Goal: Task Accomplishment & Management: Manage account settings

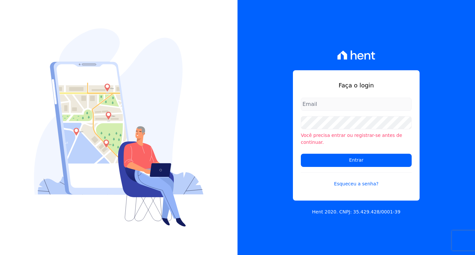
click at [328, 109] on input "email" at bounding box center [356, 104] width 111 height 13
type input "adsongomessoares@gmail.com"
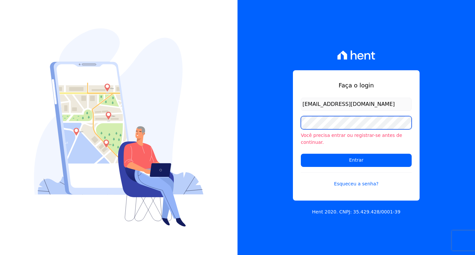
click at [301, 154] on input "Entrar" at bounding box center [356, 160] width 111 height 13
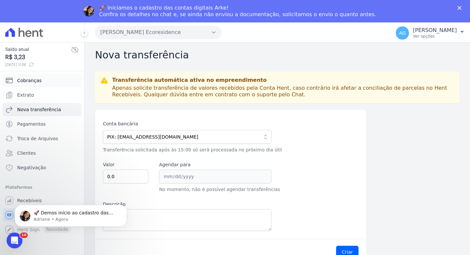
click at [39, 82] on span "Cobranças" at bounding box center [29, 80] width 24 height 7
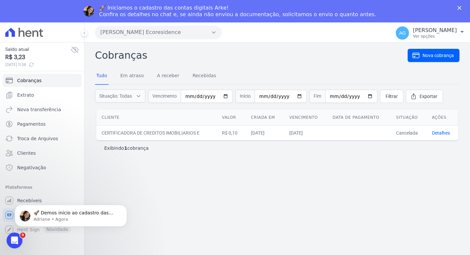
click at [28, 201] on body "🚀 Demos início ao cadastro das Contas Digitais Arke! Iniciamos a abertura para …" at bounding box center [71, 214] width 127 height 41
click at [50, 196] on div "🚀 Demos início ao cadastro das Contas Digitais Arke! Iniciamos a abertura para …" at bounding box center [70, 185] width 121 height 82
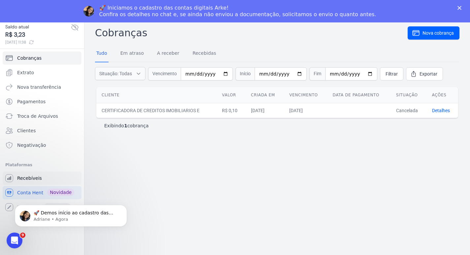
click at [35, 177] on span "Recebíveis" at bounding box center [29, 178] width 25 height 7
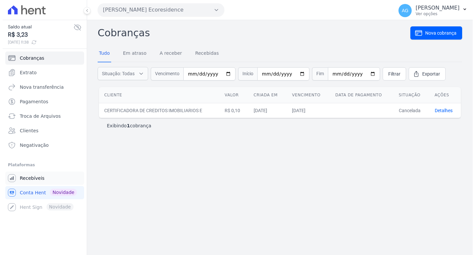
scroll to position [0, 0]
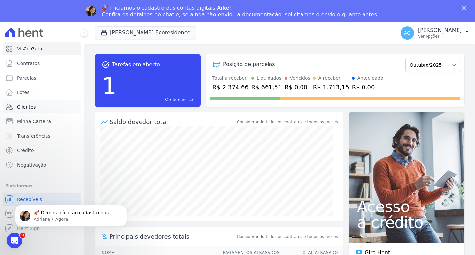
click at [38, 108] on link "Clientes" at bounding box center [42, 106] width 79 height 13
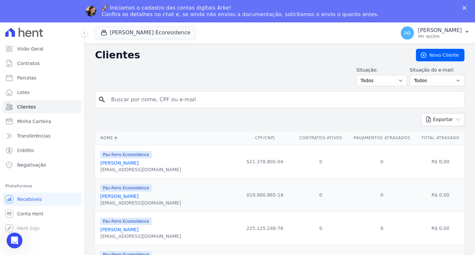
click at [182, 97] on input "search" at bounding box center [284, 99] width 354 height 13
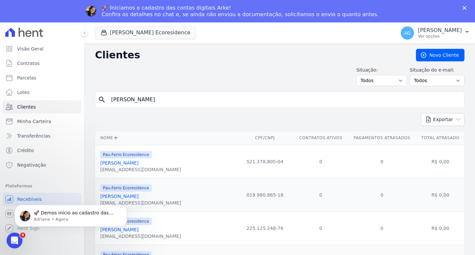
type input "caroline marinho"
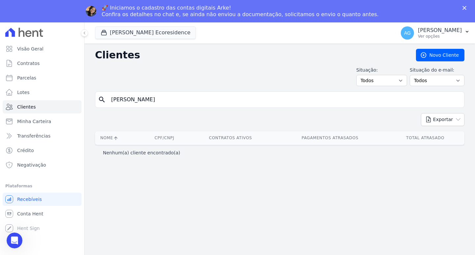
click at [193, 101] on input "caroline marinho" at bounding box center [284, 99] width 354 height 13
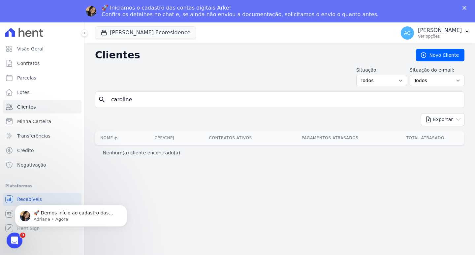
type input "caroline"
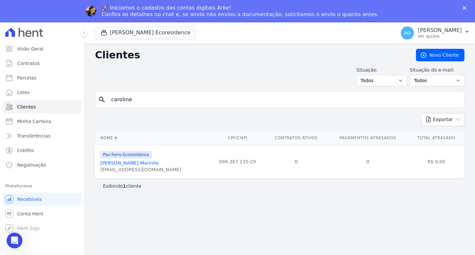
click at [143, 163] on link "Caroline Da Conceição Marinho" at bounding box center [129, 162] width 58 height 5
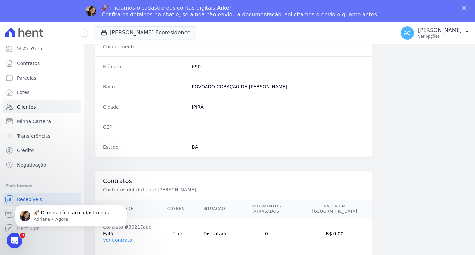
click at [123, 234] on body "🚀 Demos início ao cadastro das Contas Digitais Arke! Iniciamos a abertura para …" at bounding box center [71, 214] width 127 height 41
click at [124, 235] on html "🚀 Demos início ao cadastro das Contas Digitais Arke! Iniciamos a abertura para …" at bounding box center [71, 214] width 132 height 46
click at [125, 205] on icon "Dismiss notification" at bounding box center [125, 207] width 4 height 4
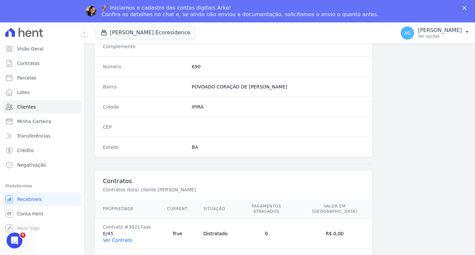
click at [117, 238] on link "Ver Contrato" at bounding box center [117, 240] width 29 height 5
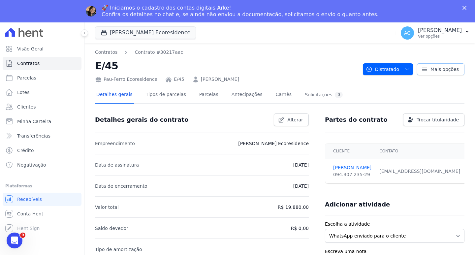
click at [445, 69] on span "Mais opções" at bounding box center [445, 69] width 28 height 7
click at [198, 97] on link "Parcelas" at bounding box center [209, 94] width 22 height 17
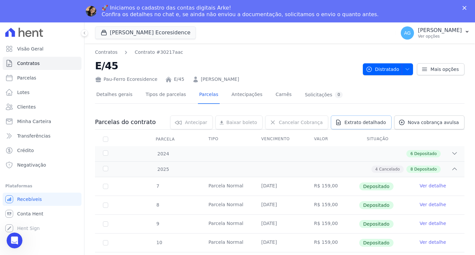
click at [360, 119] on span "Extrato detalhado" at bounding box center [366, 122] width 42 height 7
click at [459, 122] on span "Exportar PDF" at bounding box center [454, 122] width 35 height 7
click at [368, 97] on div "Detalhes gerais Tipos de parcelas Parcelas Antecipações Carnês Solicitações 0" at bounding box center [280, 95] width 370 height 16
click at [431, 75] on div "Contratos Contrato #30217aac E/45 Pau-Ferro Ecoresidence E/45 CAROLINE DA CONCE…" at bounding box center [280, 66] width 370 height 34
click at [435, 71] on span "Mais opções" at bounding box center [445, 69] width 28 height 7
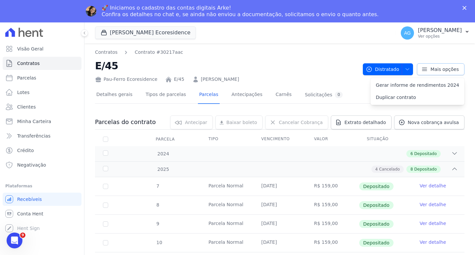
click at [435, 71] on span "Mais opções" at bounding box center [445, 69] width 28 height 7
click at [364, 124] on span "Extrato detalhado" at bounding box center [366, 122] width 42 height 7
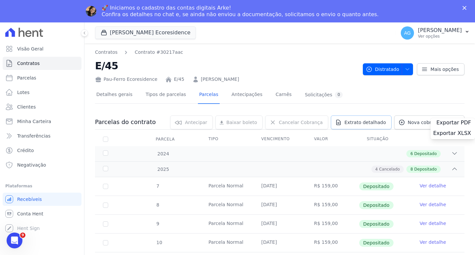
click at [364, 124] on span "Extrato detalhado" at bounding box center [366, 122] width 42 height 7
click at [163, 98] on link "Tipos de parcelas" at bounding box center [166, 94] width 43 height 17
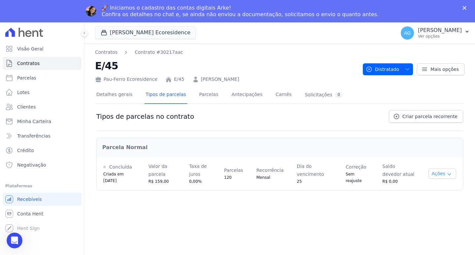
click at [452, 174] on button "Ações" at bounding box center [443, 174] width 28 height 10
click at [410, 69] on icon "button" at bounding box center [407, 69] width 5 height 5
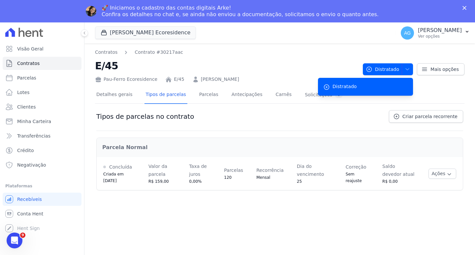
click at [218, 100] on div "Detalhes gerais Tipos de parcelas Parcelas Antecipações Carnês Solicitações 0" at bounding box center [219, 94] width 249 height 17
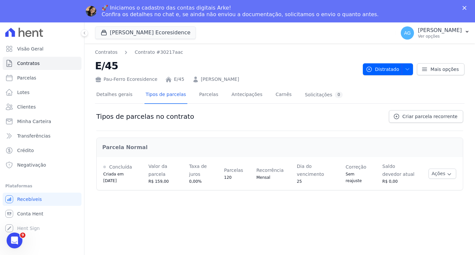
click at [213, 98] on div "Detalhes gerais Tipos de parcelas Parcelas Antecipações Carnês Solicitações 0" at bounding box center [219, 94] width 249 height 17
click at [201, 95] on link "Parcelas" at bounding box center [209, 94] width 22 height 17
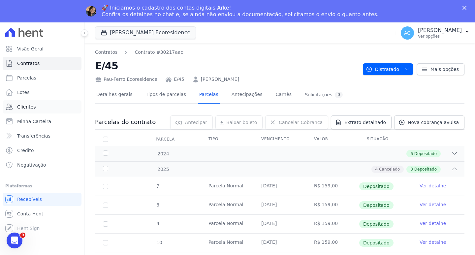
click at [33, 106] on span "Clientes" at bounding box center [26, 107] width 18 height 7
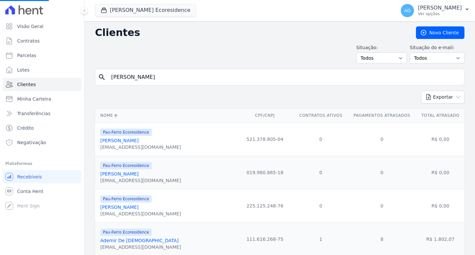
click at [158, 73] on input "caroline marinho" at bounding box center [284, 77] width 354 height 13
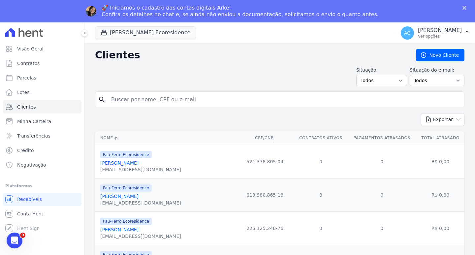
click at [169, 100] on input "search" at bounding box center [284, 99] width 354 height 13
type input "ADEMIR"
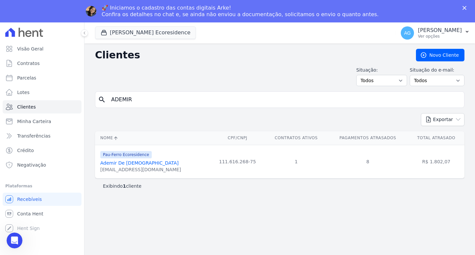
click at [121, 164] on link "Ademir De Jesus" at bounding box center [139, 162] width 79 height 5
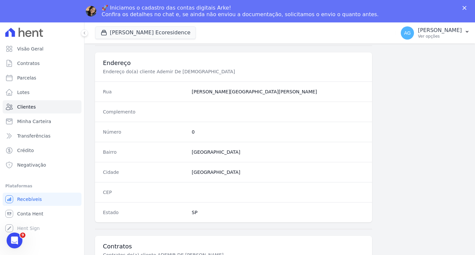
scroll to position [362, 0]
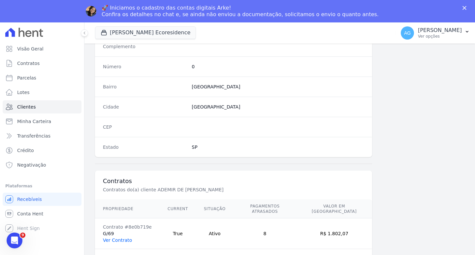
click at [116, 238] on link "Ver Contrato" at bounding box center [117, 240] width 29 height 5
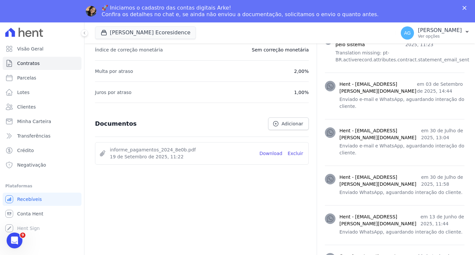
scroll to position [33, 0]
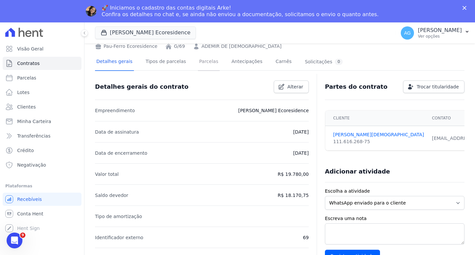
click at [199, 61] on link "Parcelas" at bounding box center [209, 61] width 22 height 17
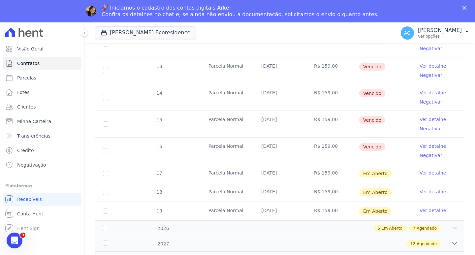
scroll to position [429, 0]
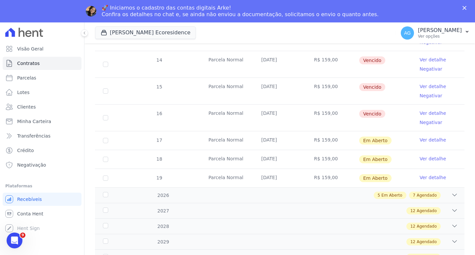
drag, startPoint x: 337, startPoint y: 111, endPoint x: 307, endPoint y: 112, distance: 30.0
click at [307, 112] on td "R$ 159,00" at bounding box center [332, 118] width 53 height 26
click at [160, 88] on span "15" at bounding box center [159, 86] width 7 height 5
drag, startPoint x: 164, startPoint y: 89, endPoint x: 151, endPoint y: 89, distance: 12.9
click at [151, 89] on div "15" at bounding box center [159, 91] width 22 height 26
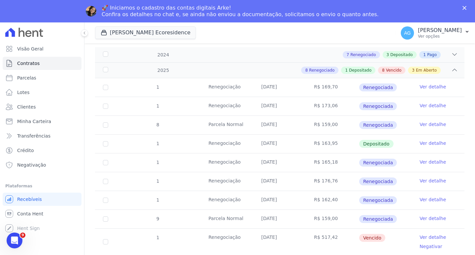
scroll to position [0, 0]
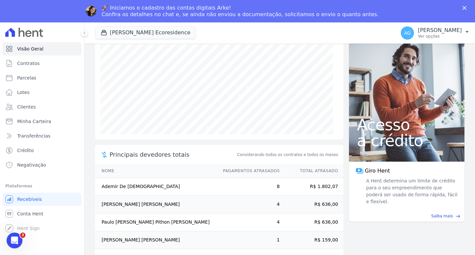
click at [126, 182] on td "Ademir De [DEMOGRAPHIC_DATA]" at bounding box center [156, 187] width 122 height 18
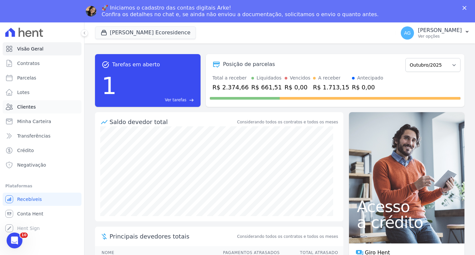
click at [41, 107] on link "Clientes" at bounding box center [42, 106] width 79 height 13
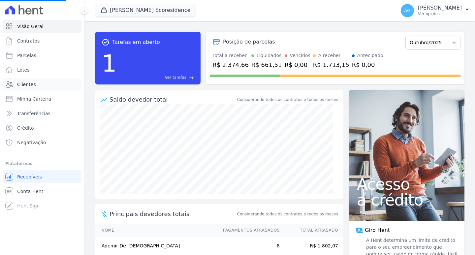
click at [33, 84] on span "Clientes" at bounding box center [26, 84] width 18 height 7
click at [21, 90] on link "Clientes" at bounding box center [42, 84] width 79 height 13
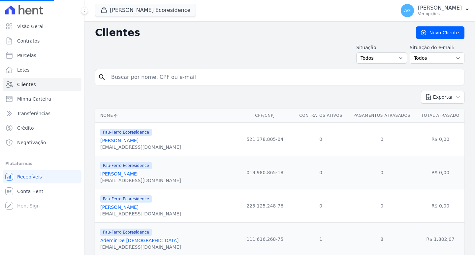
click at [141, 80] on input "search" at bounding box center [284, 77] width 354 height 13
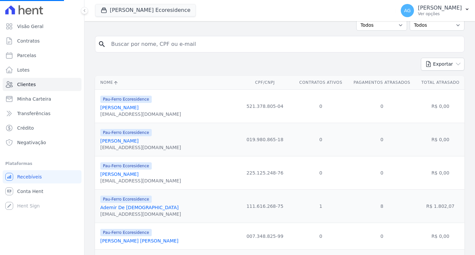
click at [128, 209] on link "Ademir De Jesus" at bounding box center [139, 207] width 79 height 5
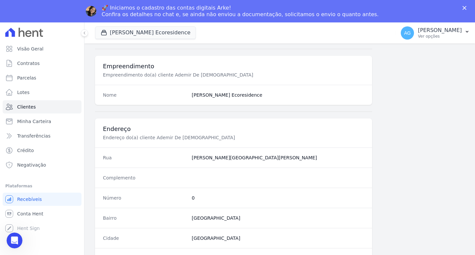
scroll to position [362, 0]
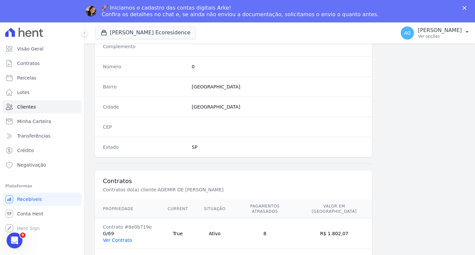
click at [116, 238] on link "Ver Contrato" at bounding box center [117, 240] width 29 height 5
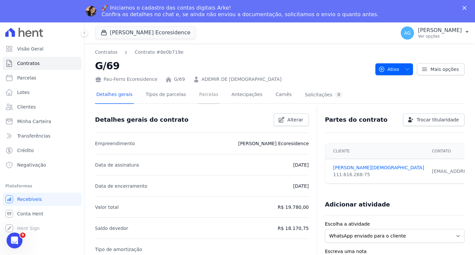
click at [198, 96] on link "Parcelas" at bounding box center [209, 94] width 22 height 17
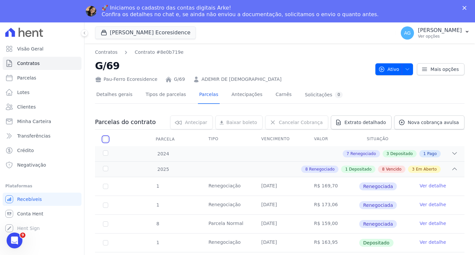
click at [105, 139] on input "checkbox" at bounding box center [105, 139] width 5 height 5
checkbox input "true"
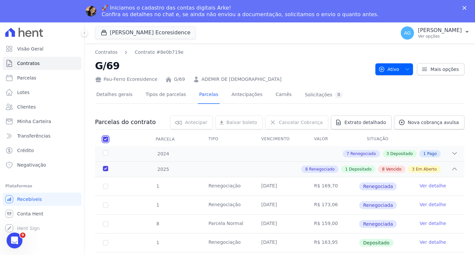
checkbox input "true"
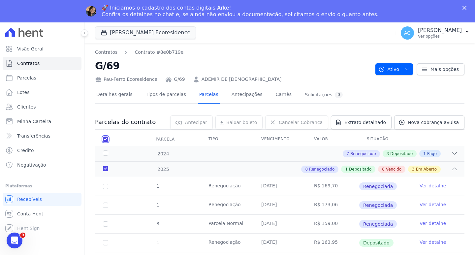
checkbox input "true"
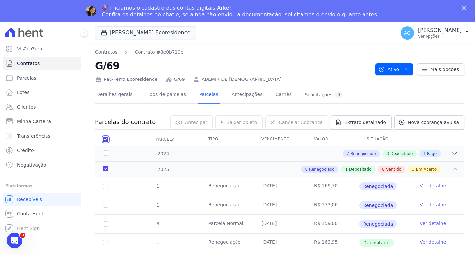
checkbox input "true"
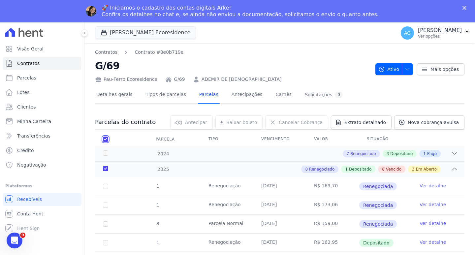
checkbox input "true"
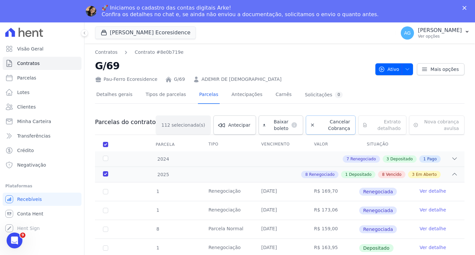
click at [323, 126] on span "Cancelar Cobrança" at bounding box center [334, 124] width 32 height 13
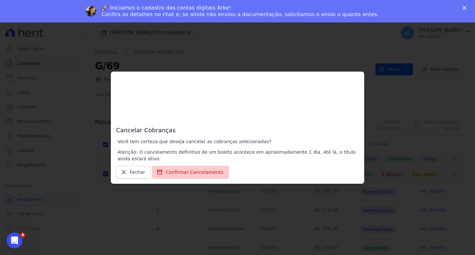
click at [190, 173] on button "Confirmar Cancelamento" at bounding box center [190, 172] width 77 height 13
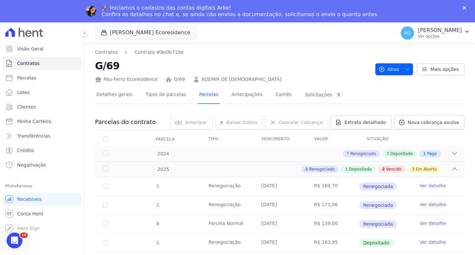
click at [405, 70] on icon "button" at bounding box center [407, 69] width 5 height 5
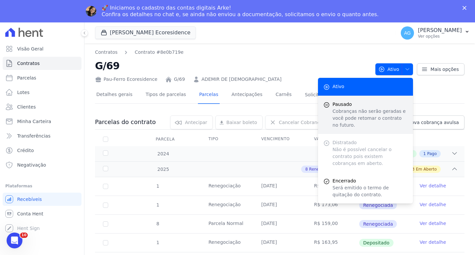
click at [362, 115] on p "Cobranças não serão geradas e você pode retomar o contrato no futuro." at bounding box center [370, 118] width 75 height 21
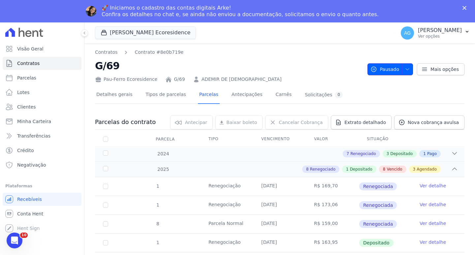
click at [405, 67] on icon "button" at bounding box center [407, 69] width 5 height 5
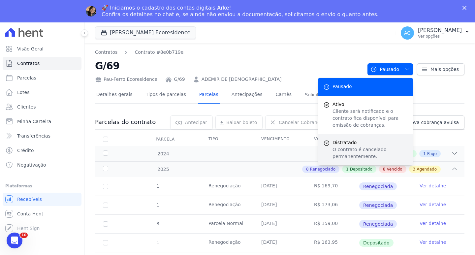
click at [350, 147] on p "O contrato é cancelado permanentemente." at bounding box center [370, 153] width 75 height 14
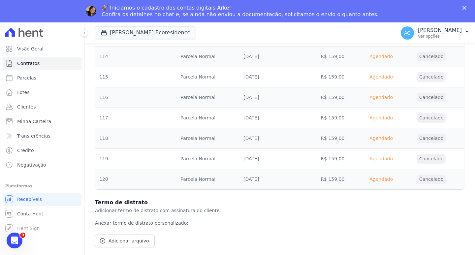
scroll to position [2348, 0]
click at [443, 248] on div "Termo de distrato Adicionar termo de distrato com assinatura do cliente. Anexar…" at bounding box center [280, 224] width 370 height 54
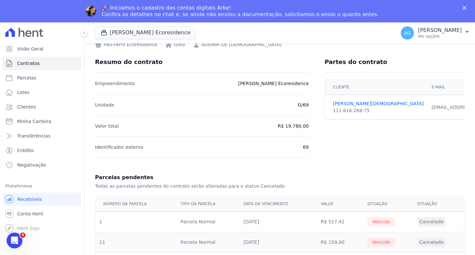
scroll to position [0, 0]
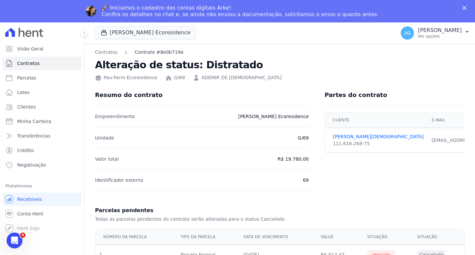
click at [145, 53] on link "Contrato #8e0b719e" at bounding box center [159, 52] width 49 height 7
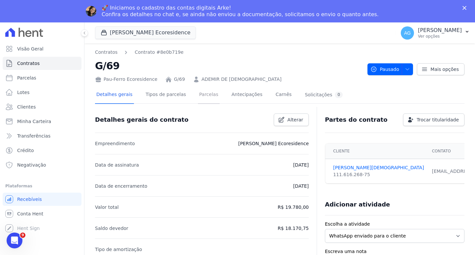
click at [201, 93] on link "Parcelas" at bounding box center [209, 94] width 22 height 17
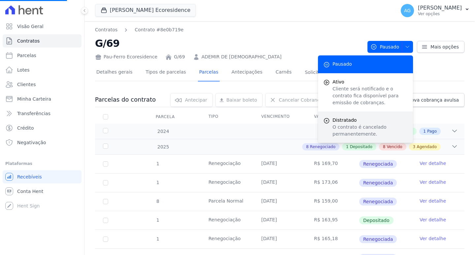
click at [354, 126] on p "O contrato é cancelado permanentemente." at bounding box center [370, 131] width 75 height 14
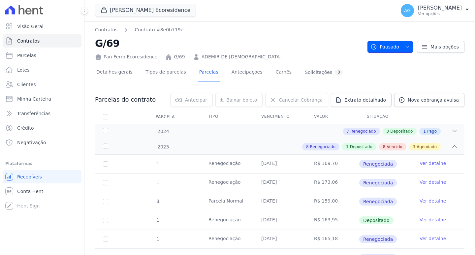
click at [405, 45] on icon "button" at bounding box center [407, 46] width 5 height 5
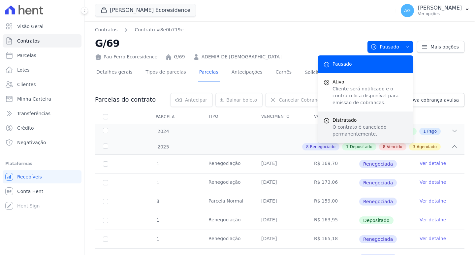
click at [334, 126] on p "O contrato é cancelado permanentemente." at bounding box center [370, 131] width 75 height 14
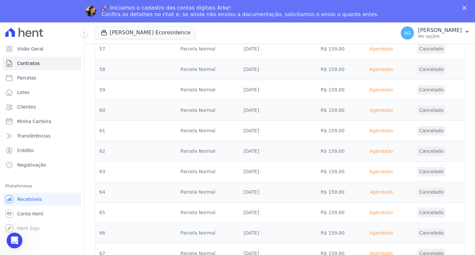
scroll to position [1419, 0]
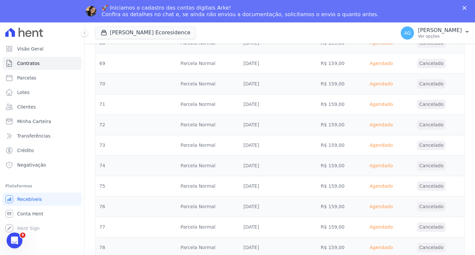
click at [463, 9] on icon "Fechar" at bounding box center [465, 8] width 4 height 4
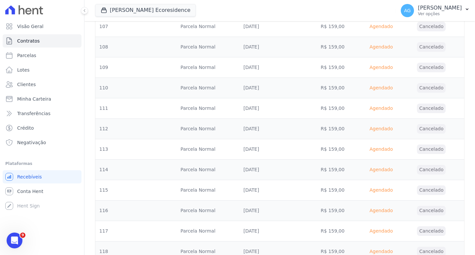
scroll to position [2348, 0]
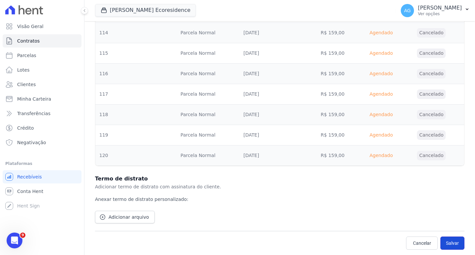
click at [450, 242] on button "Salvar" at bounding box center [453, 243] width 24 height 13
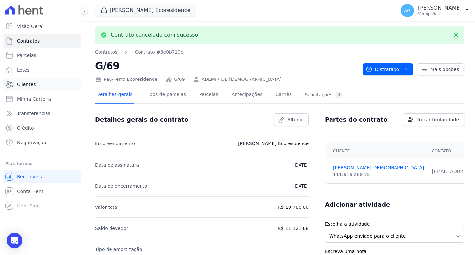
click at [38, 84] on link "Clientes" at bounding box center [42, 84] width 79 height 13
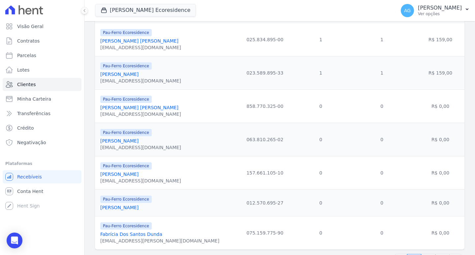
scroll to position [717, 0]
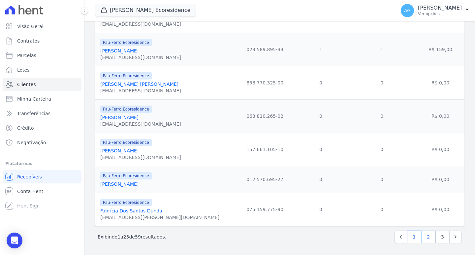
click at [426, 238] on link "2" at bounding box center [428, 237] width 14 height 13
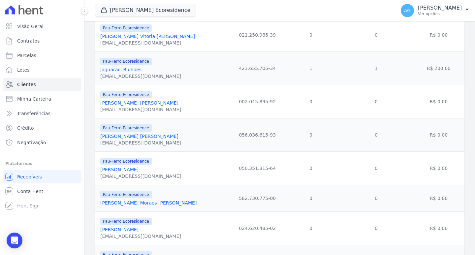
scroll to position [198, 0]
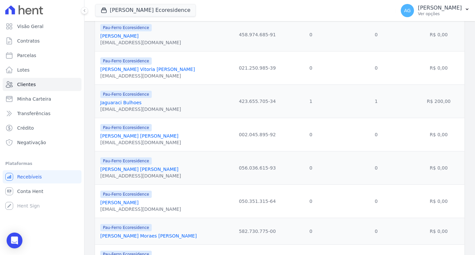
click at [130, 104] on link "Jaguaraci Bulhoes" at bounding box center [120, 102] width 41 height 5
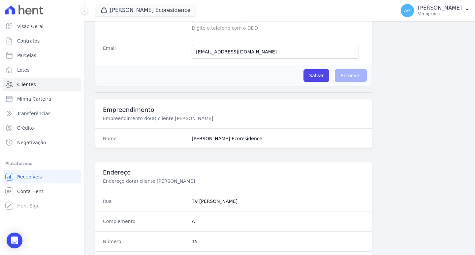
scroll to position [362, 0]
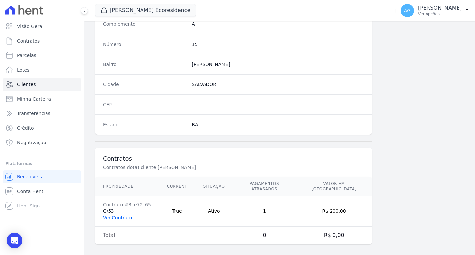
click at [119, 215] on link "Ver Contrato" at bounding box center [117, 217] width 29 height 5
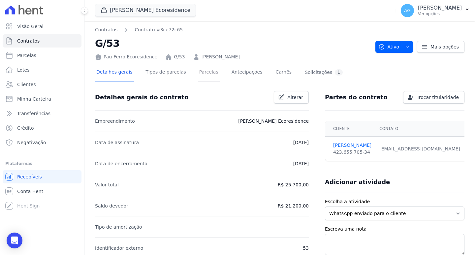
click at [201, 72] on link "Parcelas" at bounding box center [209, 72] width 22 height 17
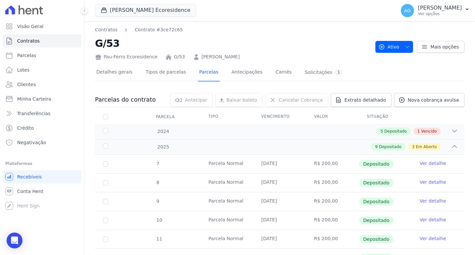
click at [105, 114] on th "Parcela" at bounding box center [105, 117] width 21 height 14
click at [105, 119] on input "checkbox" at bounding box center [105, 116] width 5 height 5
checkbox input "true"
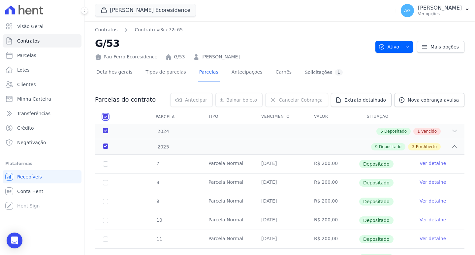
checkbox input "true"
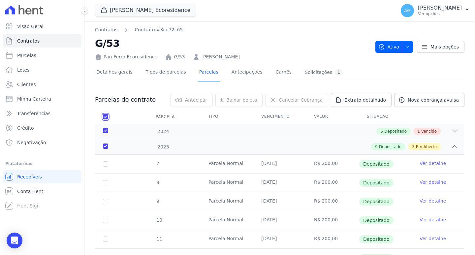
checkbox input "true"
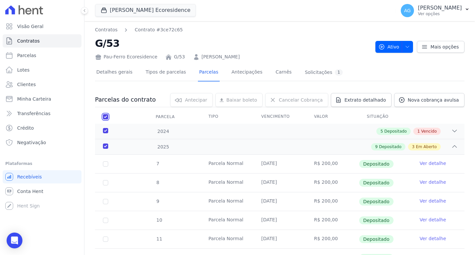
checkbox input "true"
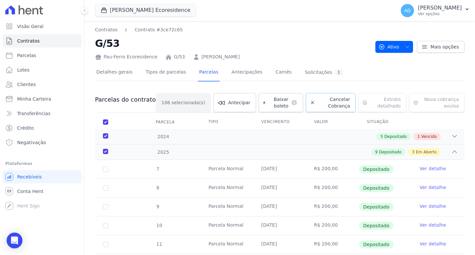
click at [337, 97] on span "Cancelar Cobrança" at bounding box center [334, 102] width 32 height 13
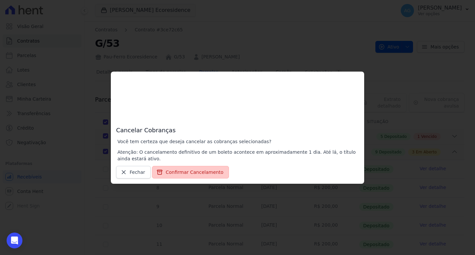
click at [206, 167] on button "Confirmar Cancelamento" at bounding box center [190, 172] width 77 height 13
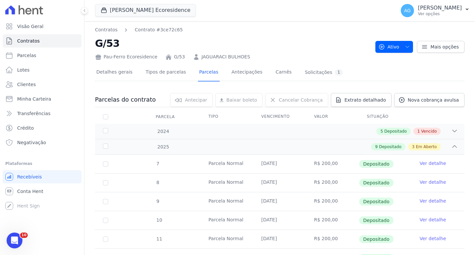
click at [397, 40] on div "Ativo Ativo Pausado Cobranças não serão geradas e você pode retomar o contrato …" at bounding box center [420, 43] width 89 height 18
click at [406, 45] on icon "button" at bounding box center [407, 46] width 5 height 5
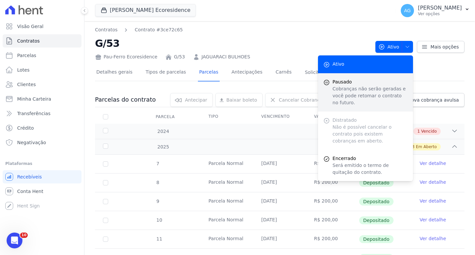
click at [355, 95] on p "Cobranças não serão geradas e você pode retomar o contrato no futuro." at bounding box center [370, 95] width 75 height 21
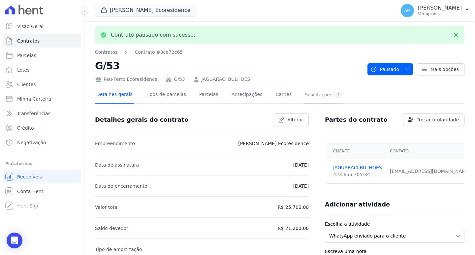
click at [335, 93] on div "1" at bounding box center [339, 95] width 8 height 6
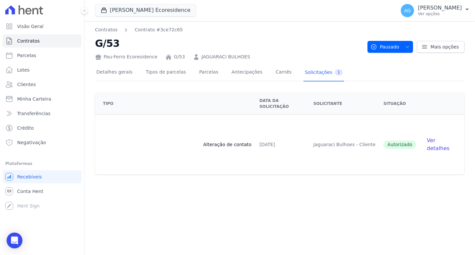
click at [434, 139] on span "Ver detalhes" at bounding box center [438, 144] width 23 height 14
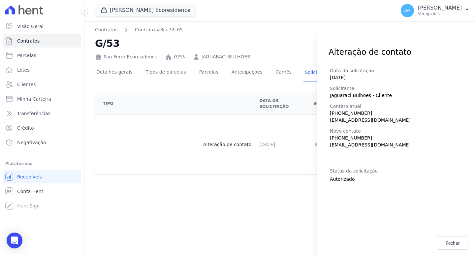
click at [264, 185] on div "Alteração de contato Data da solicitação [DATE] Solicitante Jaguaraci Bulhoes -…" at bounding box center [237, 127] width 475 height 255
click at [451, 241] on span "Fechar" at bounding box center [453, 243] width 14 height 7
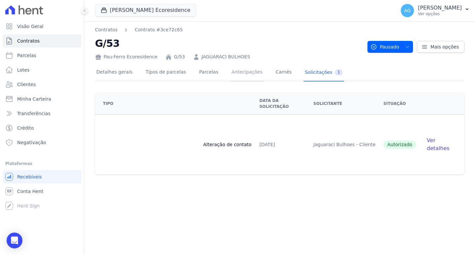
click at [233, 76] on link "Antecipações" at bounding box center [247, 72] width 34 height 17
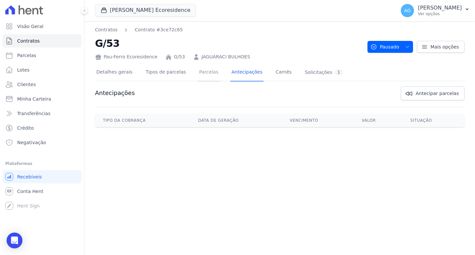
click at [203, 77] on link "Parcelas" at bounding box center [209, 72] width 22 height 17
click at [410, 47] on icon "button" at bounding box center [407, 46] width 5 height 5
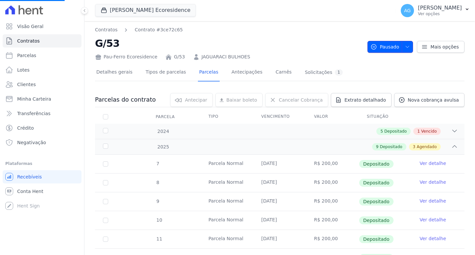
click at [407, 44] on icon "button" at bounding box center [407, 46] width 5 height 5
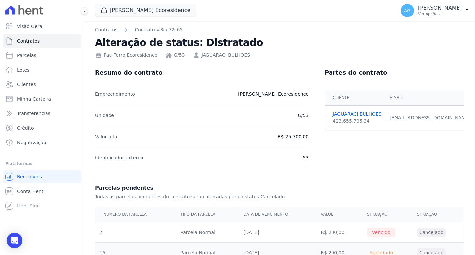
click at [347, 123] on div "423.655.705-34" at bounding box center [357, 121] width 49 height 7
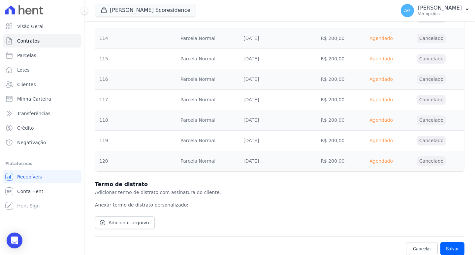
scroll to position [2225, 0]
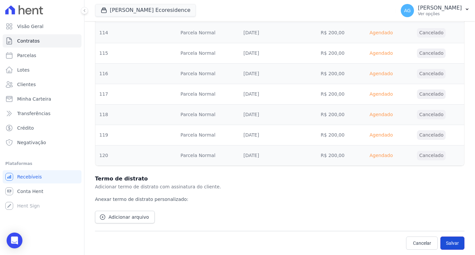
click at [451, 240] on button "Salvar" at bounding box center [453, 243] width 24 height 13
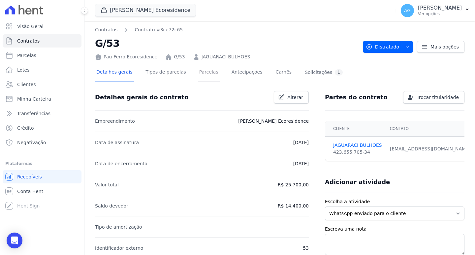
click at [203, 72] on link "Parcelas" at bounding box center [209, 72] width 22 height 17
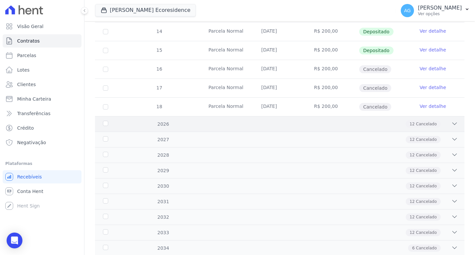
scroll to position [231, 0]
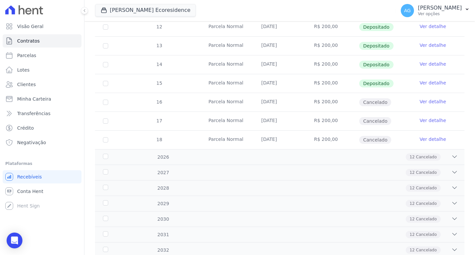
drag, startPoint x: 258, startPoint y: 103, endPoint x: 279, endPoint y: 101, distance: 20.9
click at [279, 101] on td "[DATE]" at bounding box center [279, 102] width 53 height 18
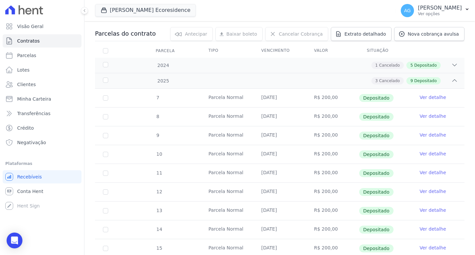
scroll to position [0, 0]
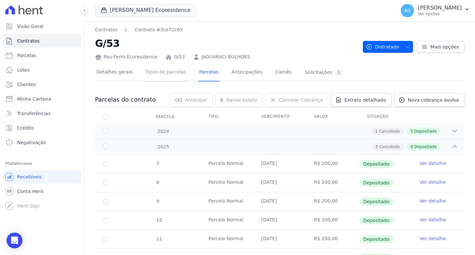
click at [162, 78] on link "Tipos de parcelas" at bounding box center [166, 72] width 43 height 17
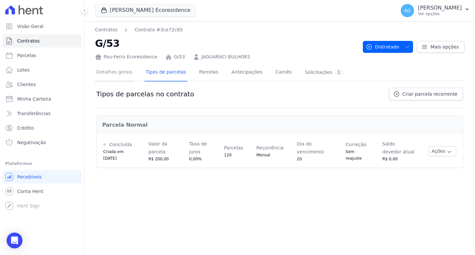
click at [118, 75] on link "Detalhes gerais" at bounding box center [114, 72] width 39 height 17
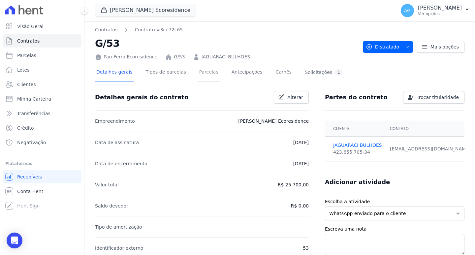
click at [198, 74] on link "Parcelas" at bounding box center [209, 72] width 22 height 17
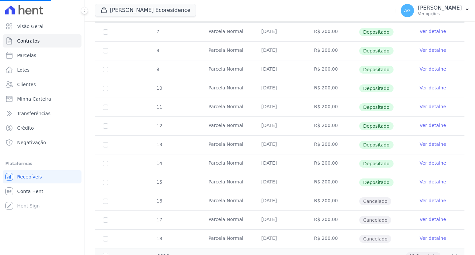
scroll to position [198, 0]
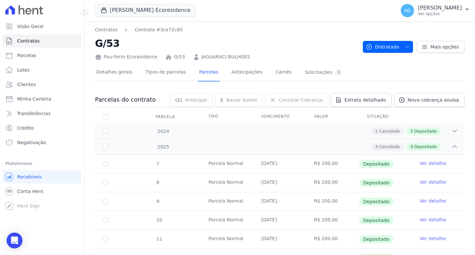
click at [160, 117] on div "Parcela" at bounding box center [165, 116] width 35 height 13
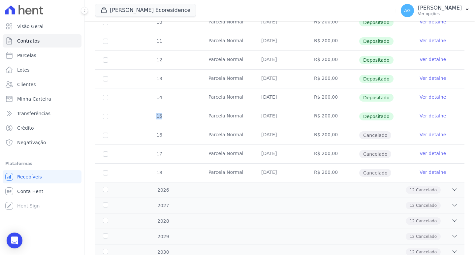
drag, startPoint x: 163, startPoint y: 117, endPoint x: 157, endPoint y: 116, distance: 6.3
click at [157, 116] on div "15" at bounding box center [159, 117] width 22 height 18
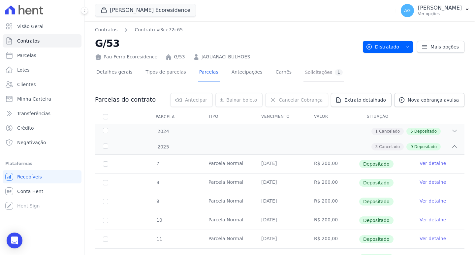
click at [309, 72] on div "Solicitações 1" at bounding box center [324, 72] width 38 height 6
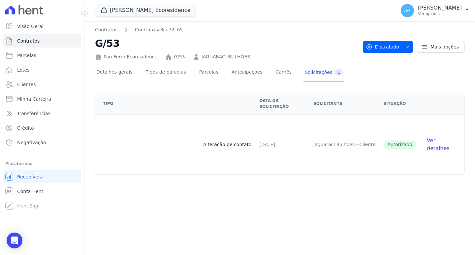
click at [441, 139] on span "Ver detalhes" at bounding box center [438, 144] width 23 height 14
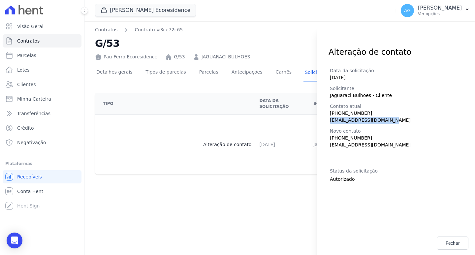
drag, startPoint x: 388, startPoint y: 120, endPoint x: 327, endPoint y: 122, distance: 60.4
click at [327, 122] on div "Data da solicitação [DATE] Solicitante Jaguaraci Bulhoes - Cliente Contato atua…" at bounding box center [396, 144] width 158 height 173
copy span "[EMAIL_ADDRESS][DOMAIN_NAME]"
